Goal: Task Accomplishment & Management: Complete application form

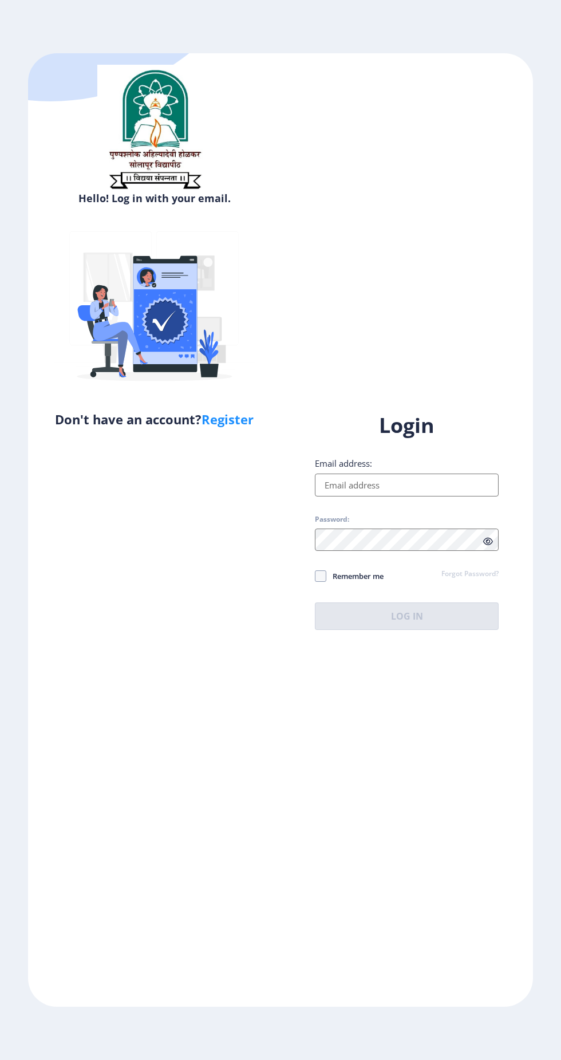
click at [456, 496] on input "Email address:" at bounding box center [407, 485] width 184 height 23
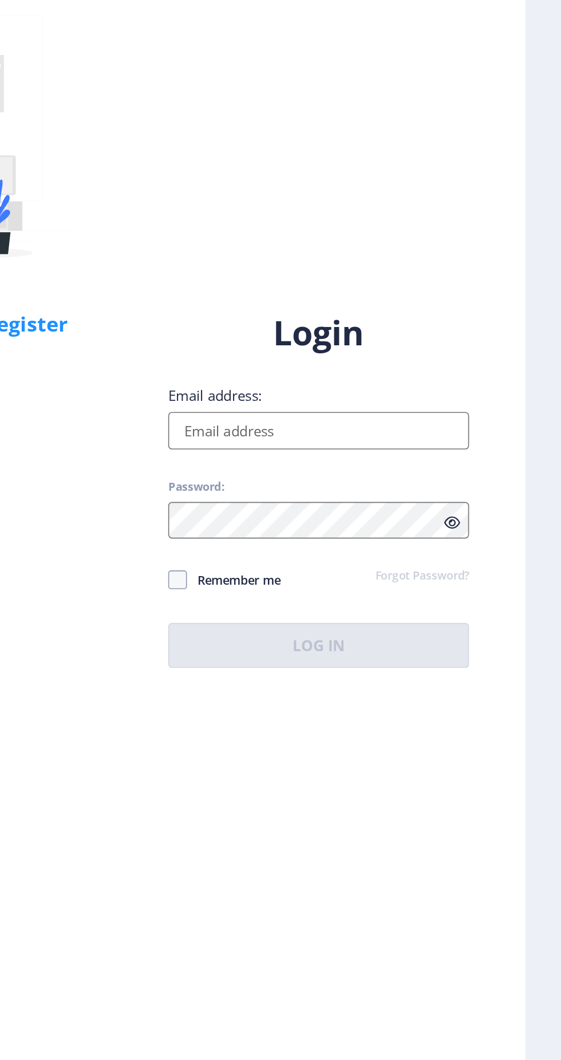
type input "[EMAIL_ADDRESS][DOMAIN_NAME]"
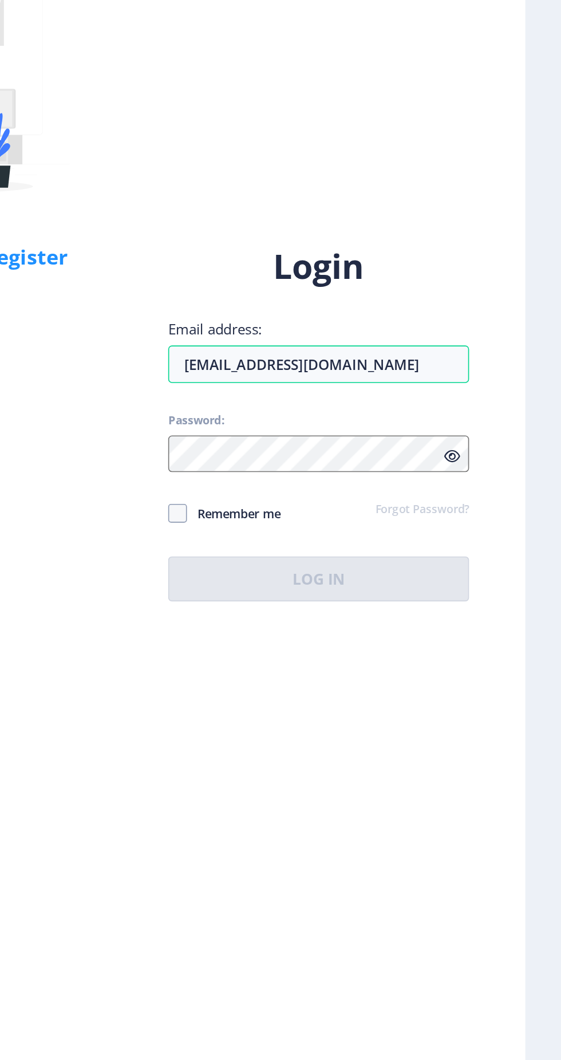
click at [413, 602] on div "Login Email address: [EMAIL_ADDRESS][DOMAIN_NAME] Password: Remember me Forgot …" at bounding box center [407, 521] width 184 height 218
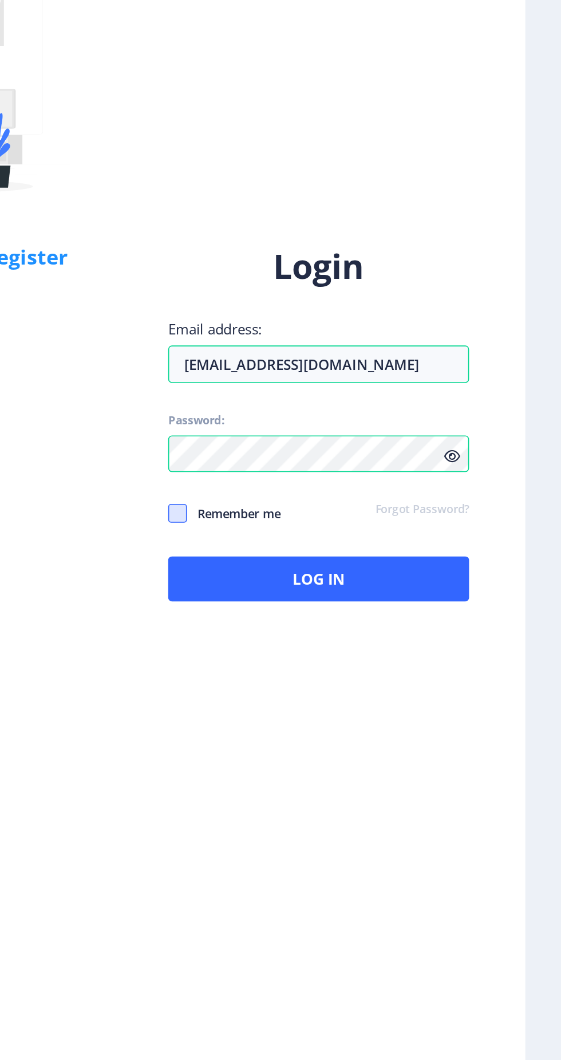
click at [325, 582] on span at bounding box center [320, 575] width 11 height 11
click at [315, 577] on input "Remember me" at bounding box center [315, 576] width 1 height 1
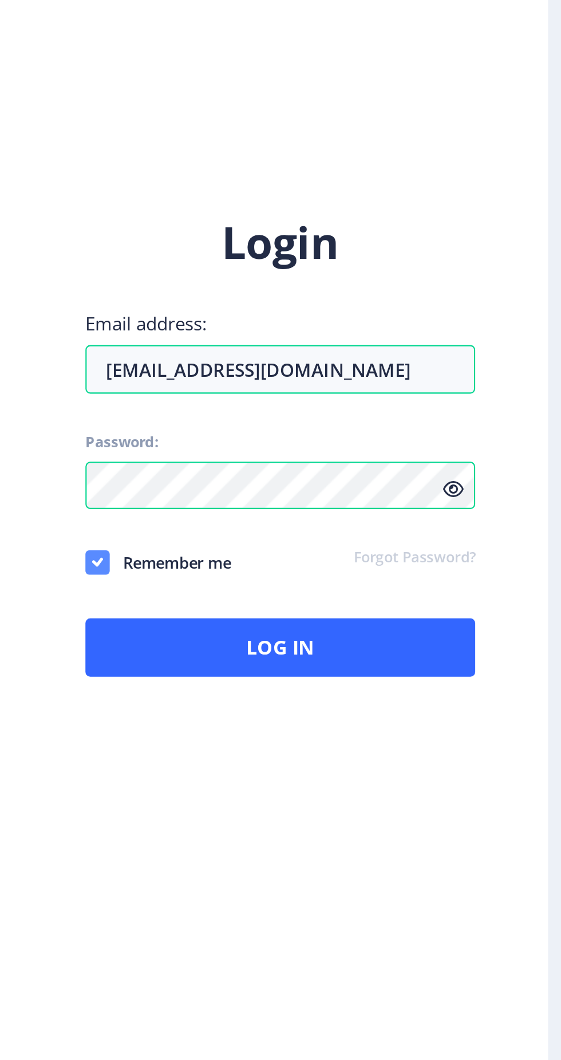
click at [321, 578] on use at bounding box center [320, 576] width 5 height 4
click at [315, 577] on input "Remember me" at bounding box center [315, 576] width 1 height 1
checkbox input "false"
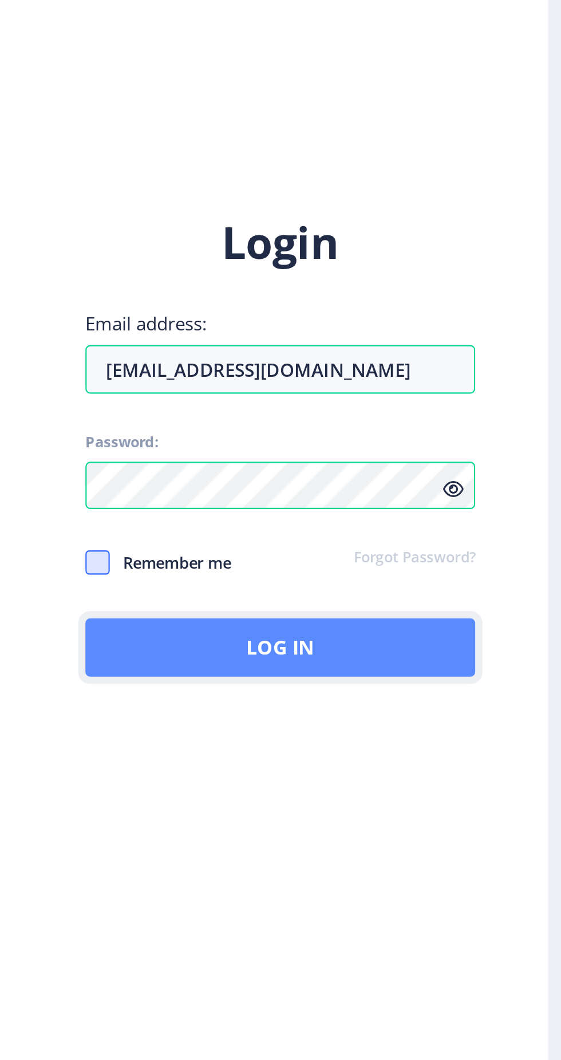
click at [422, 630] on button "Log In" at bounding box center [407, 615] width 184 height 27
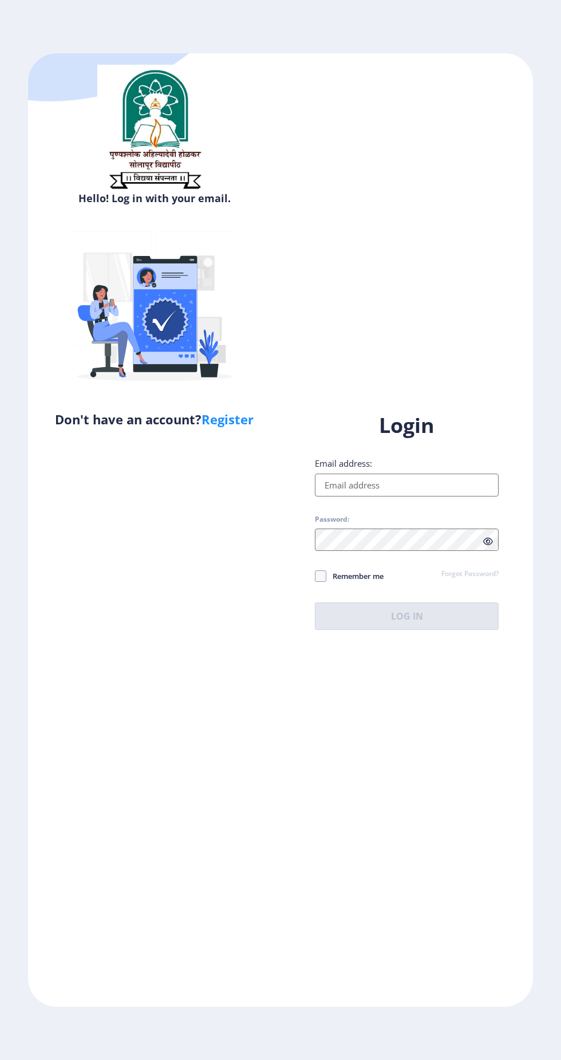
click at [362, 496] on input "Email address:" at bounding box center [407, 485] width 184 height 23
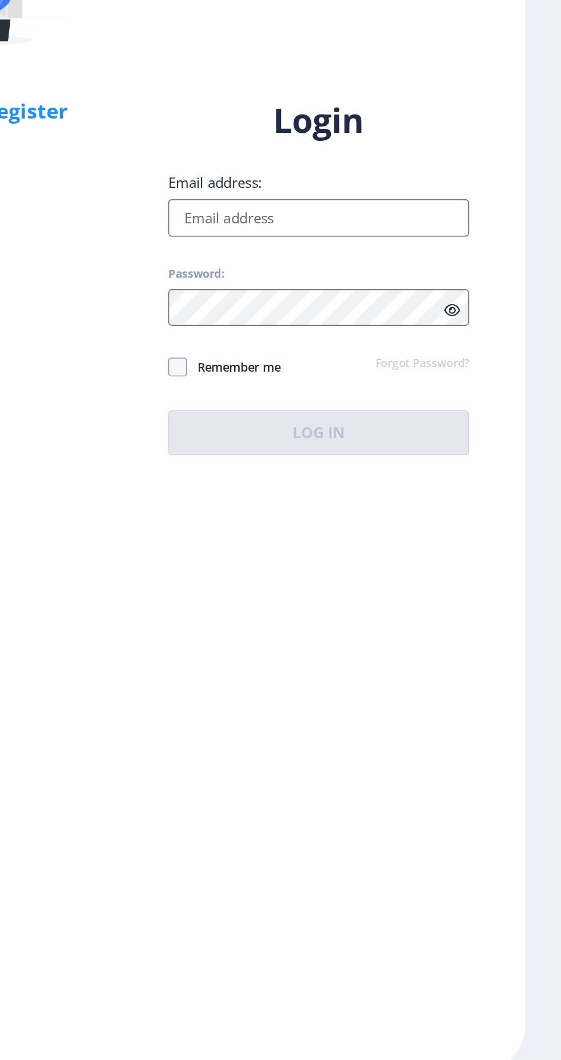
type input "[EMAIL_ADDRESS][DOMAIN_NAME]"
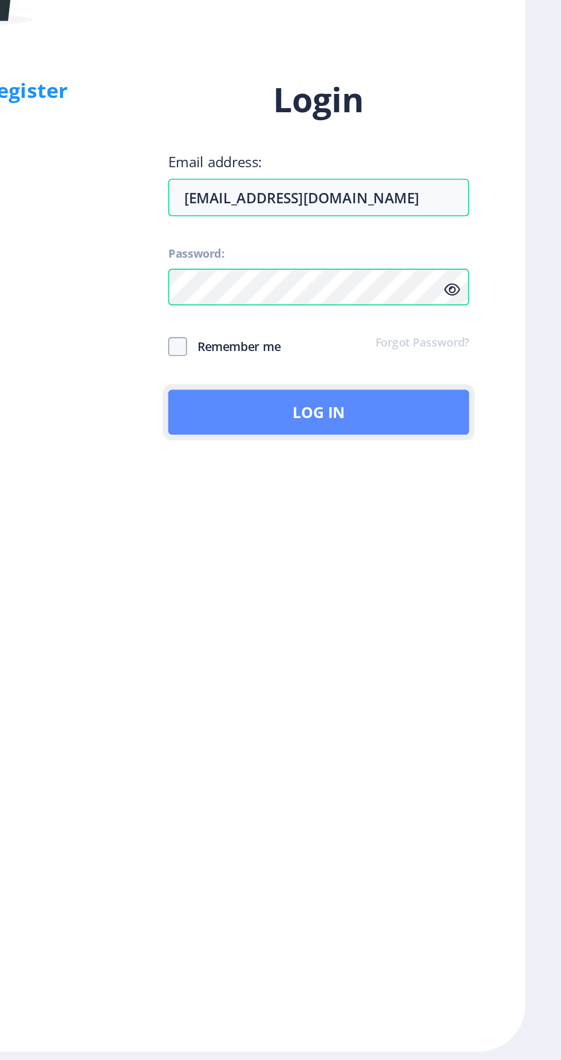
click at [467, 630] on button "Log In" at bounding box center [407, 615] width 184 height 27
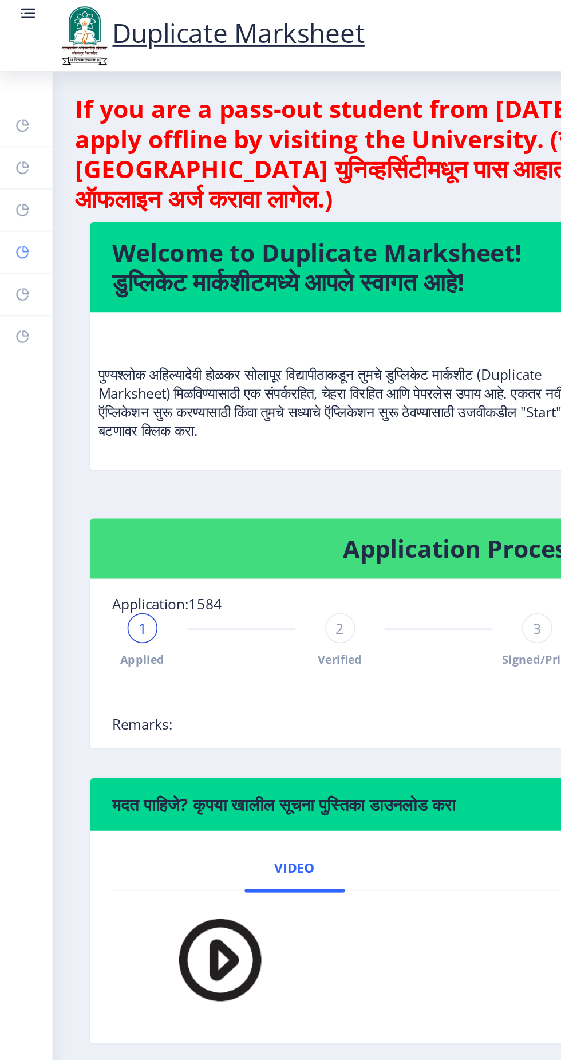
click at [19, 152] on link "Myapplication" at bounding box center [16, 153] width 32 height 25
